Goal: Task Accomplishment & Management: Manage account settings

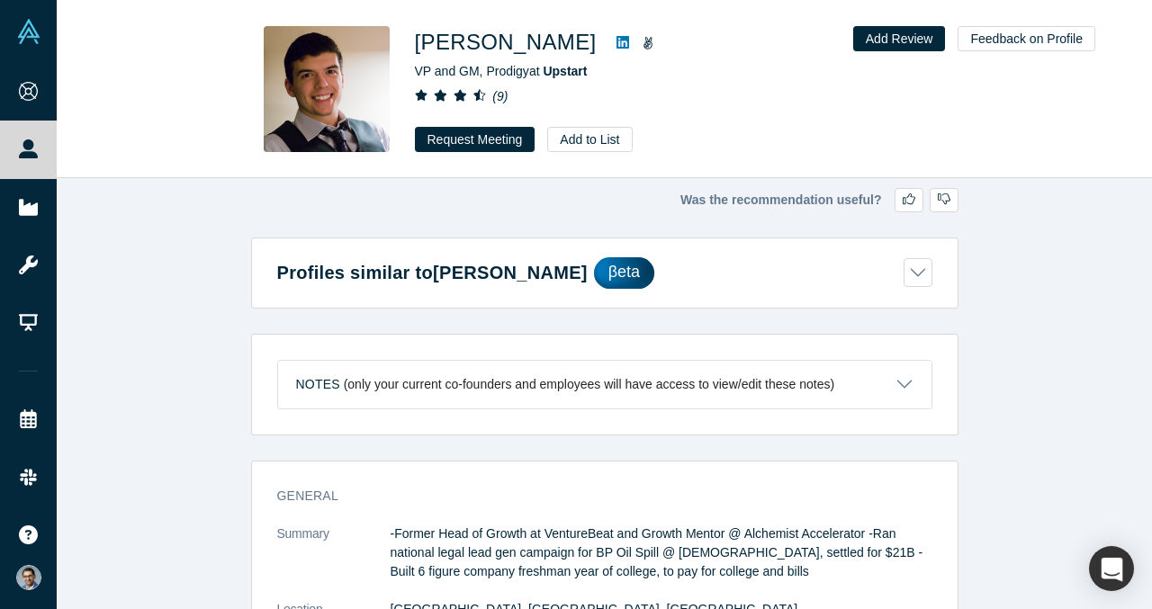
scroll to position [2187, 0]
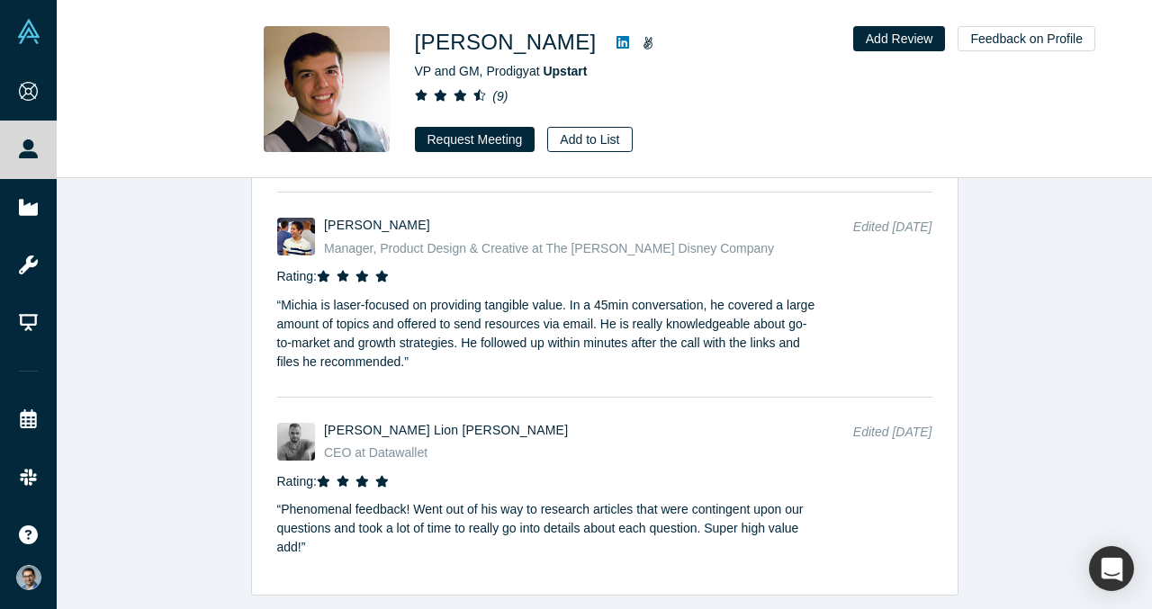
click at [575, 138] on button "Add to List" at bounding box center [589, 139] width 85 height 25
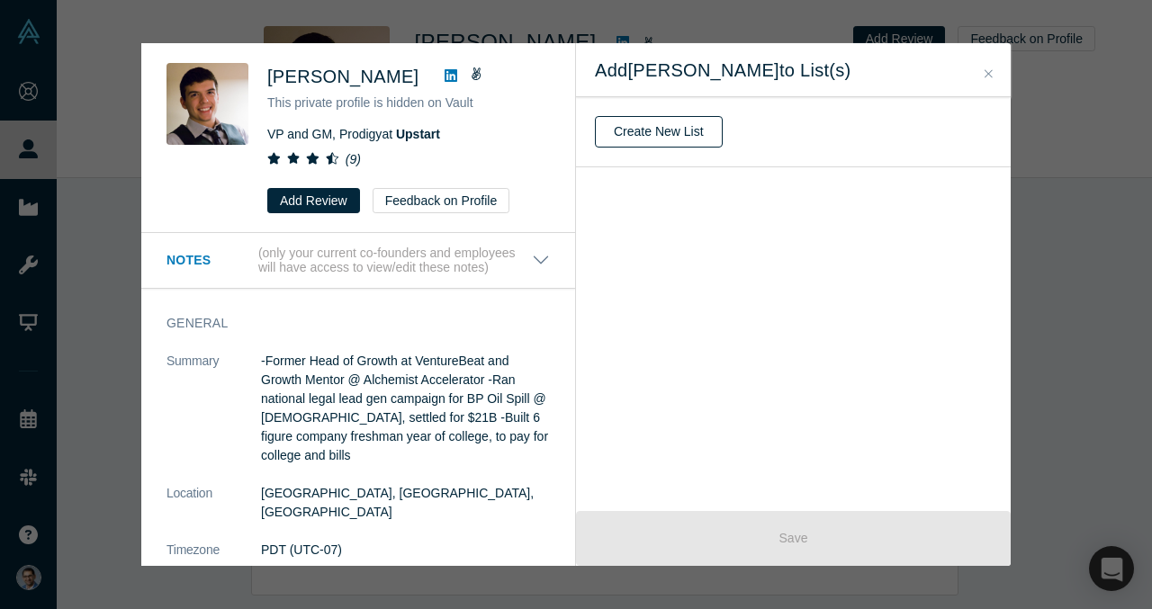
click at [630, 136] on button "Create New List" at bounding box center [659, 131] width 128 height 31
click at [629, 138] on input "text" at bounding box center [793, 132] width 397 height 38
type input "Advisors"
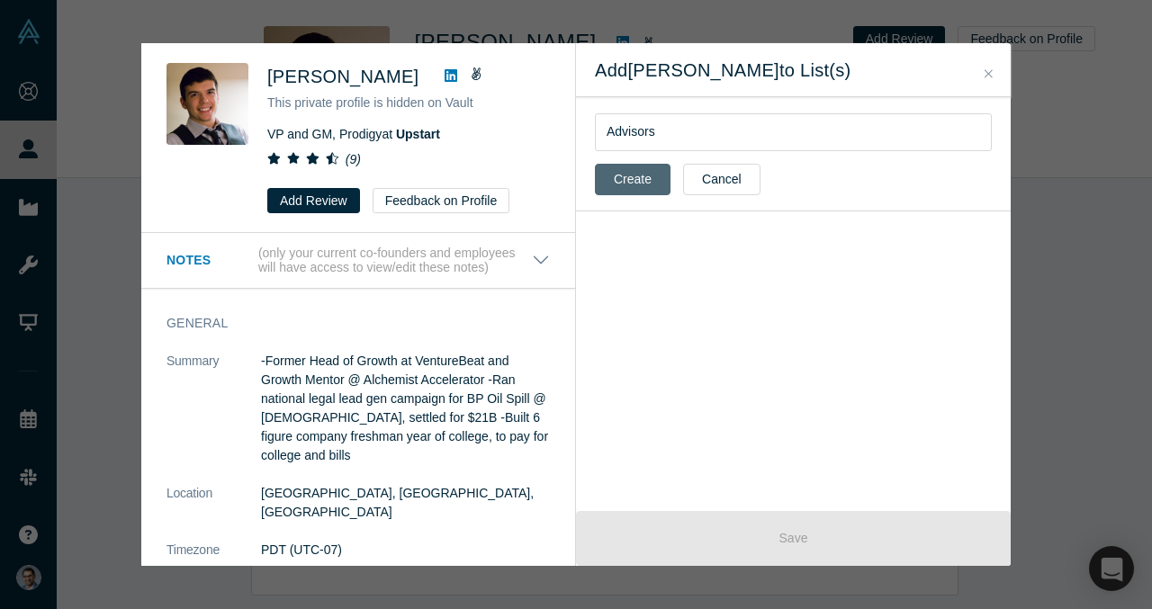
click at [617, 176] on button "Create" at bounding box center [633, 179] width 76 height 31
click at [973, 186] on icon at bounding box center [977, 197] width 19 height 22
click at [0, 0] on input "Advisors ( 0 people )" at bounding box center [0, 0] width 0 height 0
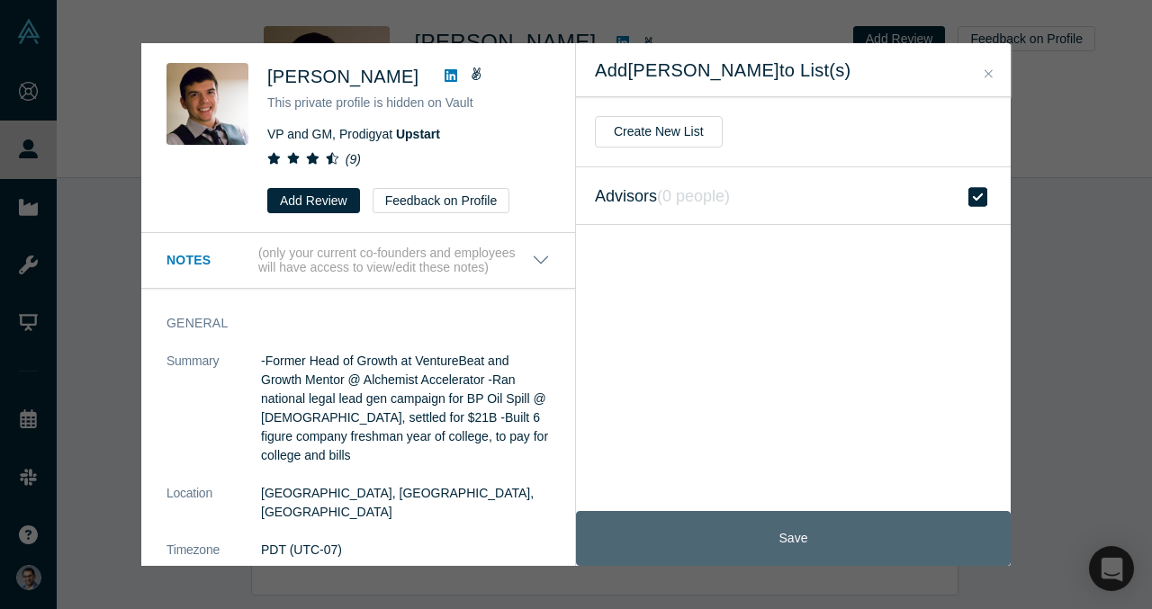
click at [805, 535] on button "Save" at bounding box center [793, 538] width 435 height 55
